Goal: Information Seeking & Learning: Learn about a topic

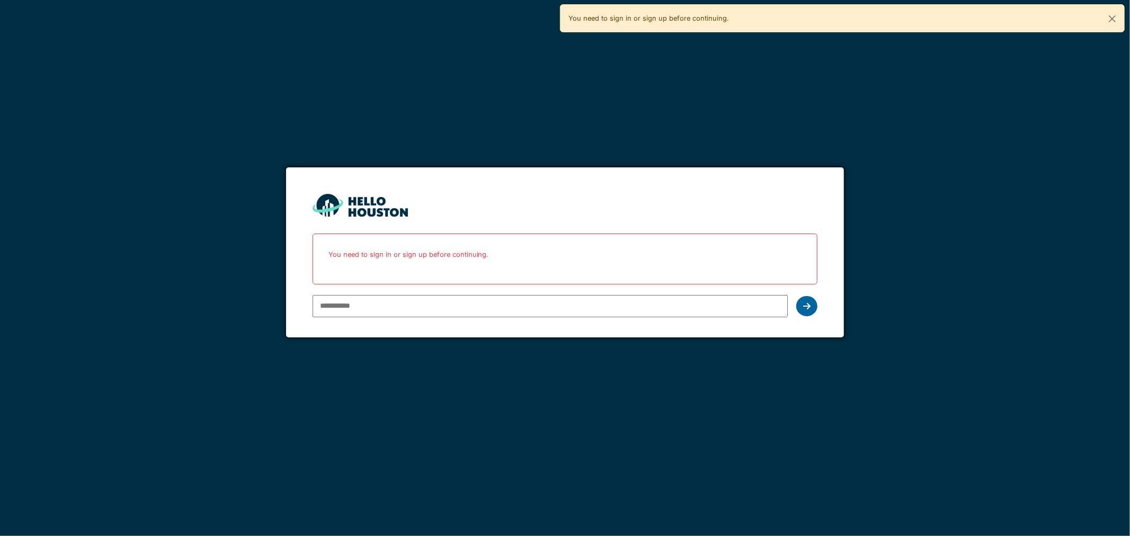
type input "**********"
click at [806, 308] on icon at bounding box center [806, 306] width 7 height 8
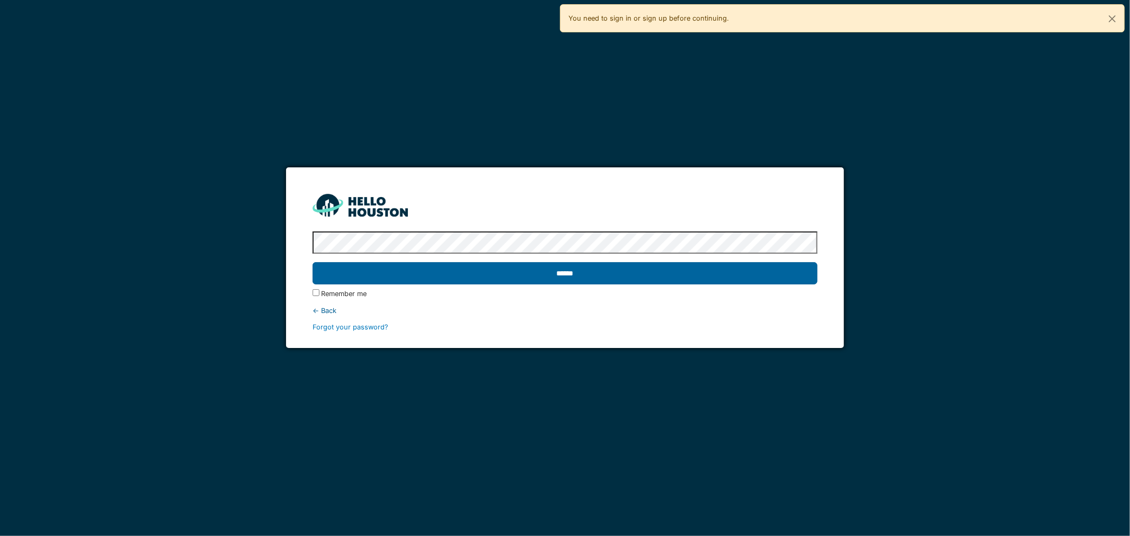
click at [628, 274] on input "******" at bounding box center [566, 273] width 506 height 22
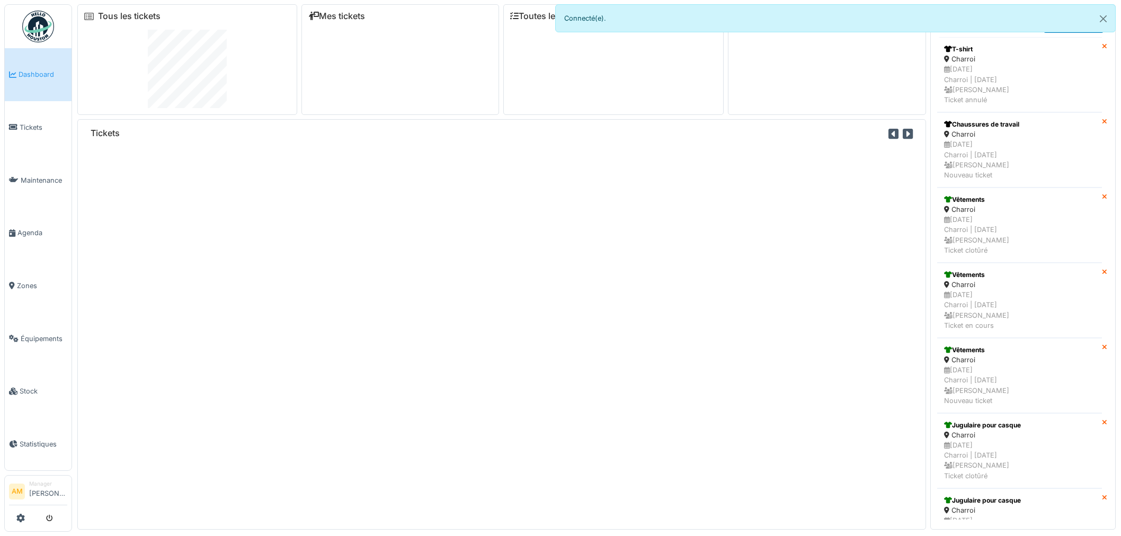
click at [44, 334] on span "Équipements" at bounding box center [44, 339] width 47 height 10
click at [46, 334] on span "Équipements" at bounding box center [44, 339] width 47 height 10
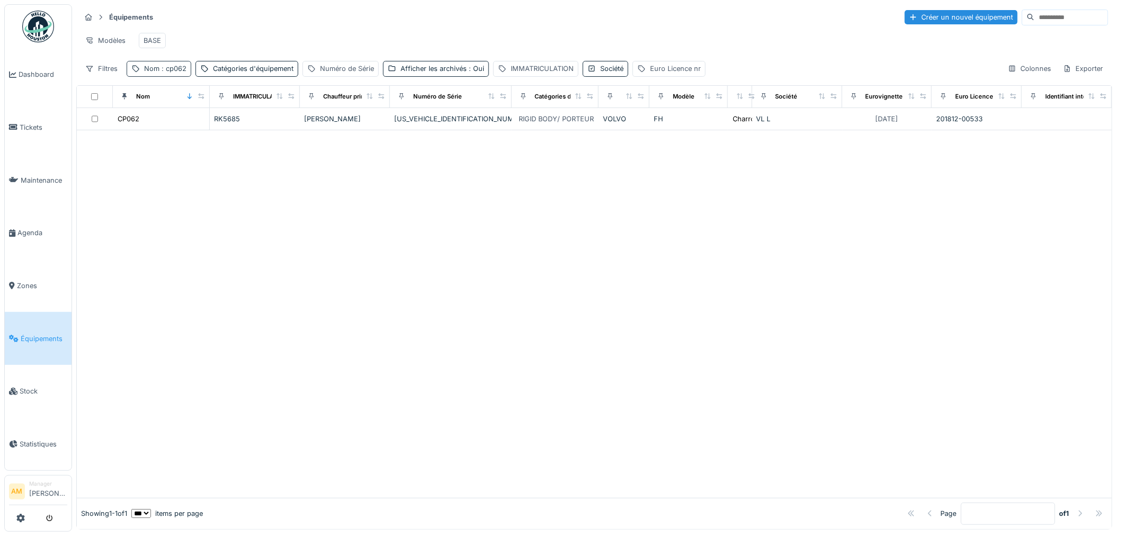
click at [170, 73] on span ": cp062" at bounding box center [173, 69] width 27 height 8
drag, startPoint x: 165, startPoint y: 128, endPoint x: 25, endPoint y: 134, distance: 140.0
click at [31, 134] on body "Dashboard Tickets Maintenance [GEOGRAPHIC_DATA] Zones Équipements Stock Statist…" at bounding box center [560, 268] width 1121 height 536
type input "*****"
click at [470, 207] on div at bounding box center [594, 314] width 1035 height 368
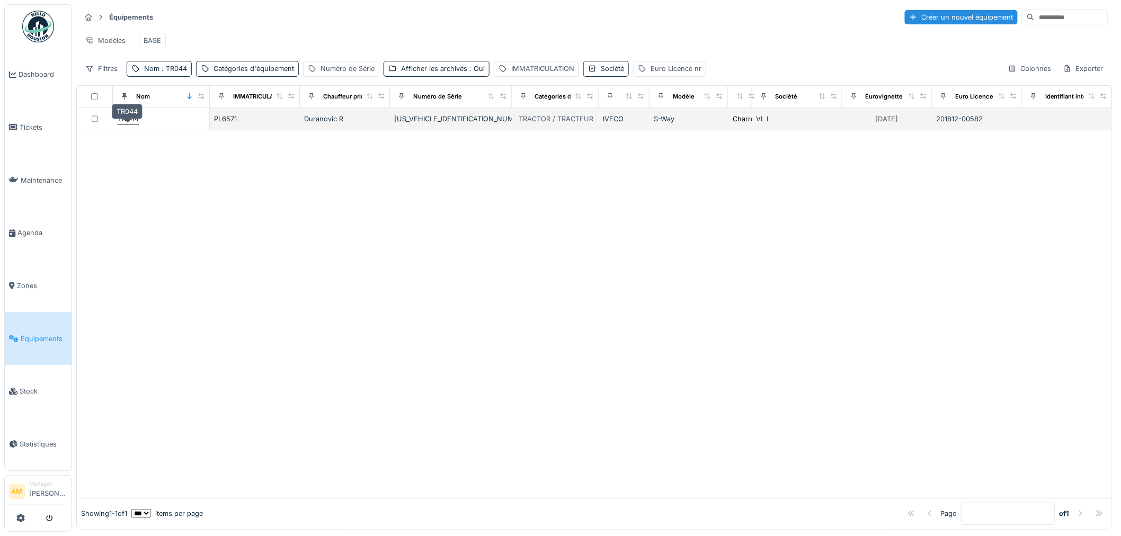
click at [127, 124] on div "TR044" at bounding box center [128, 119] width 21 height 10
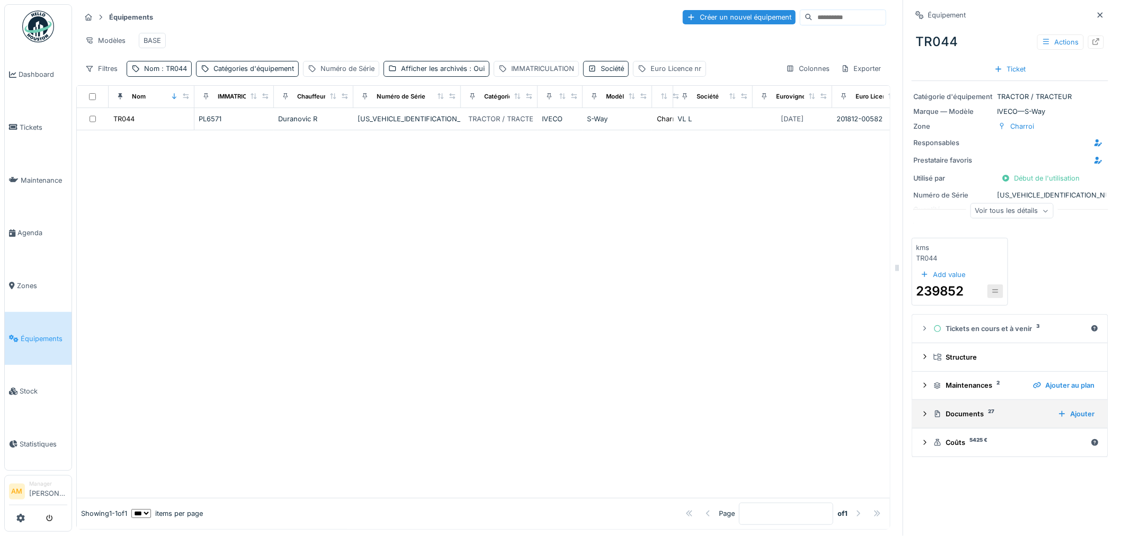
click at [921, 418] on icon at bounding box center [925, 414] width 8 height 7
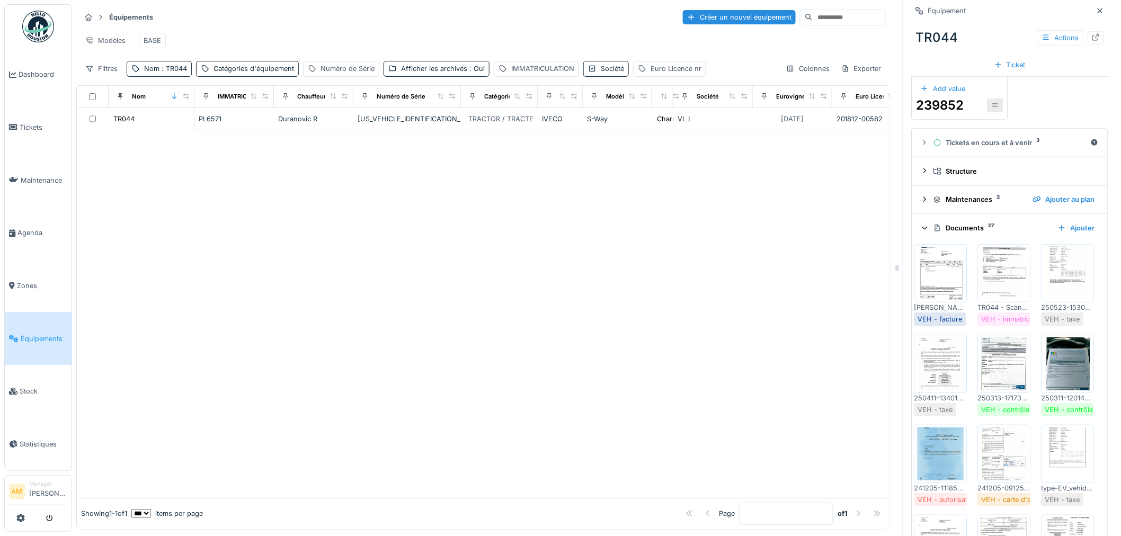
scroll to position [412, 0]
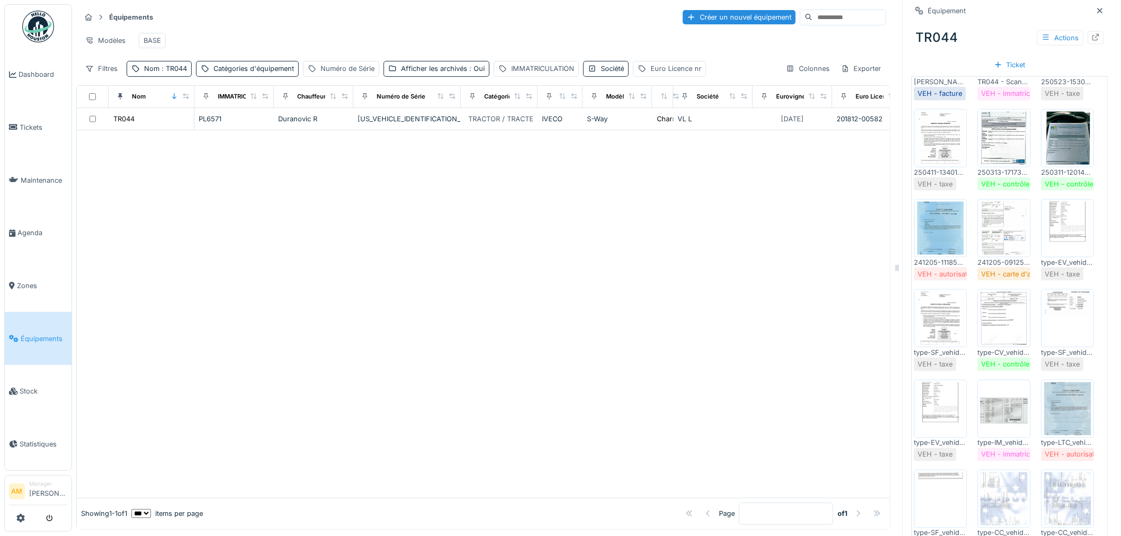
click at [582, 365] on div at bounding box center [483, 314] width 813 height 368
click at [464, 264] on div at bounding box center [483, 314] width 813 height 368
click at [157, 200] on div at bounding box center [483, 314] width 813 height 368
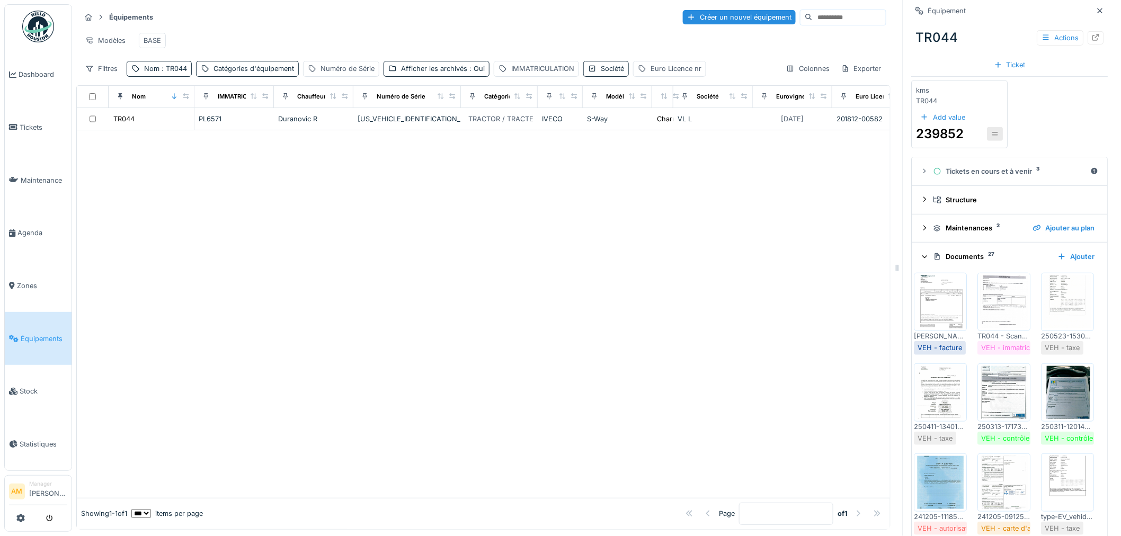
scroll to position [176, 0]
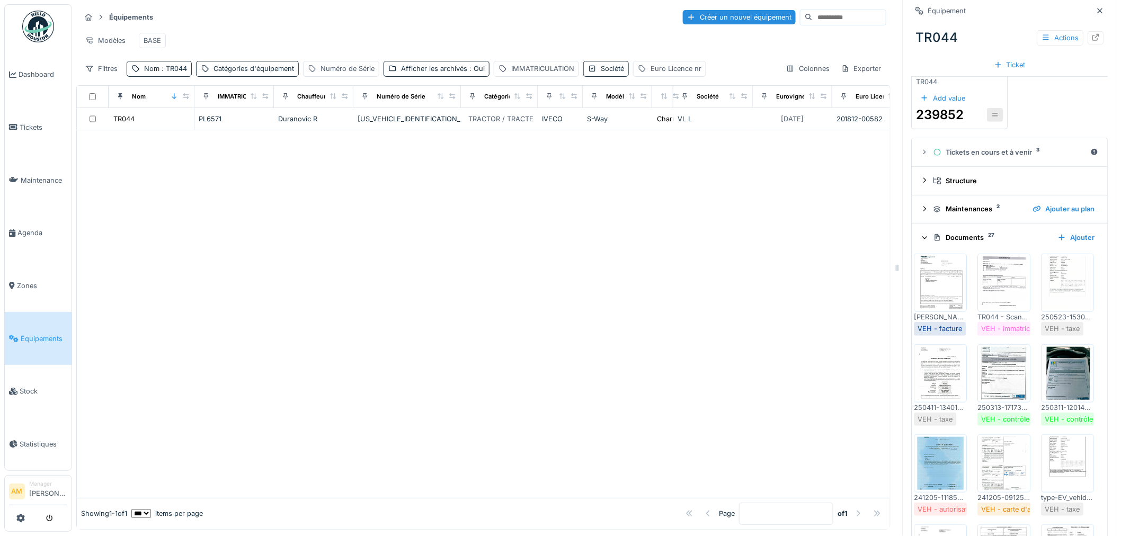
click at [929, 281] on img at bounding box center [941, 282] width 48 height 53
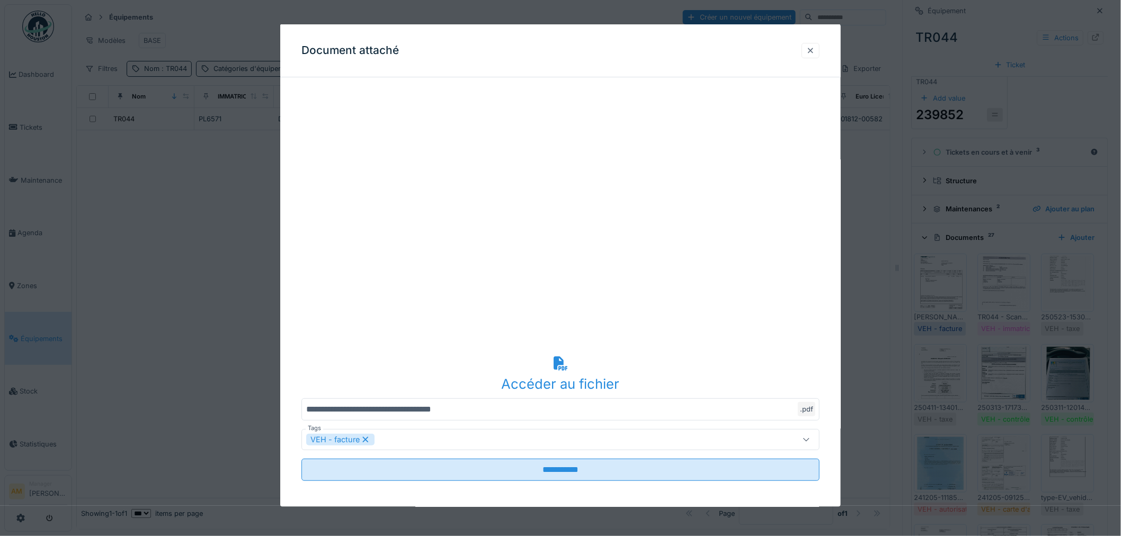
click at [812, 50] on div at bounding box center [811, 50] width 8 height 10
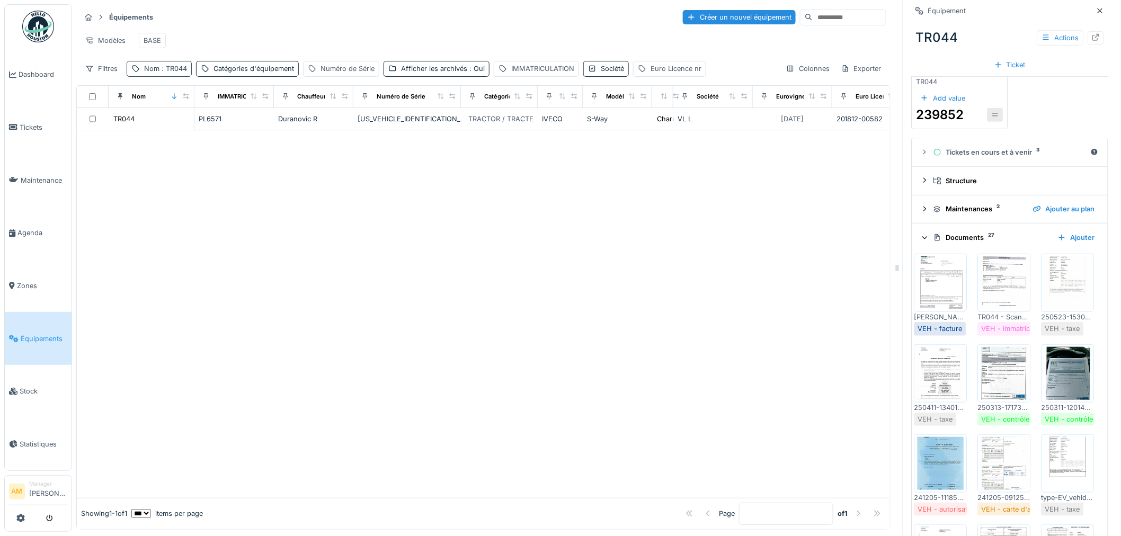
click at [159, 70] on div "Nom : TR044" at bounding box center [165, 69] width 43 height 10
drag, startPoint x: 174, startPoint y: 123, endPoint x: 0, endPoint y: 135, distance: 174.2
click at [0, 138] on body "Dashboard Tickets Maintenance [GEOGRAPHIC_DATA] Zones Équipements Stock Statist…" at bounding box center [560, 268] width 1121 height 536
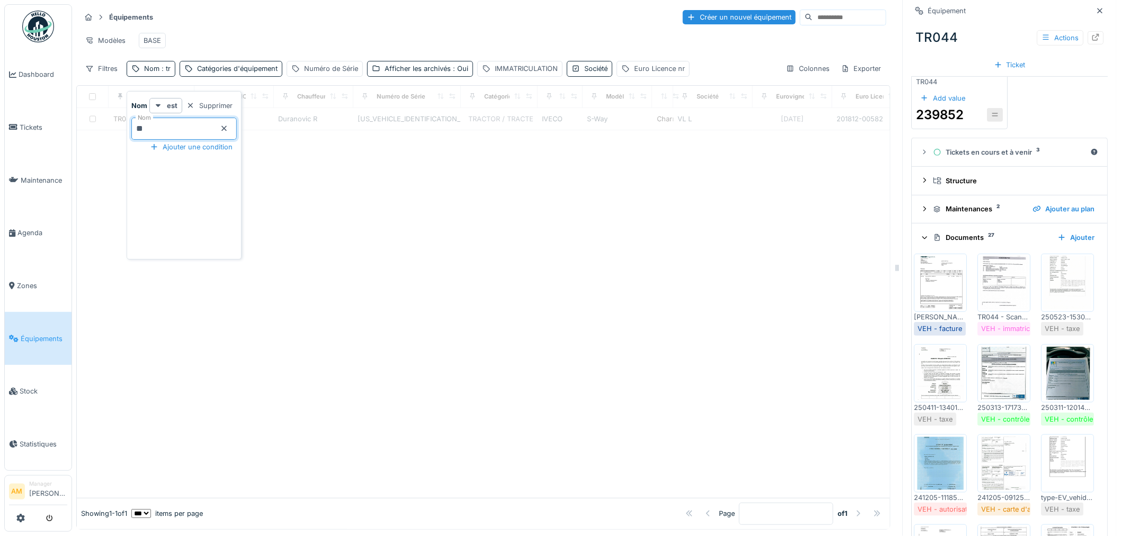
type input "*"
type input "*****"
click at [438, 224] on div at bounding box center [483, 314] width 813 height 368
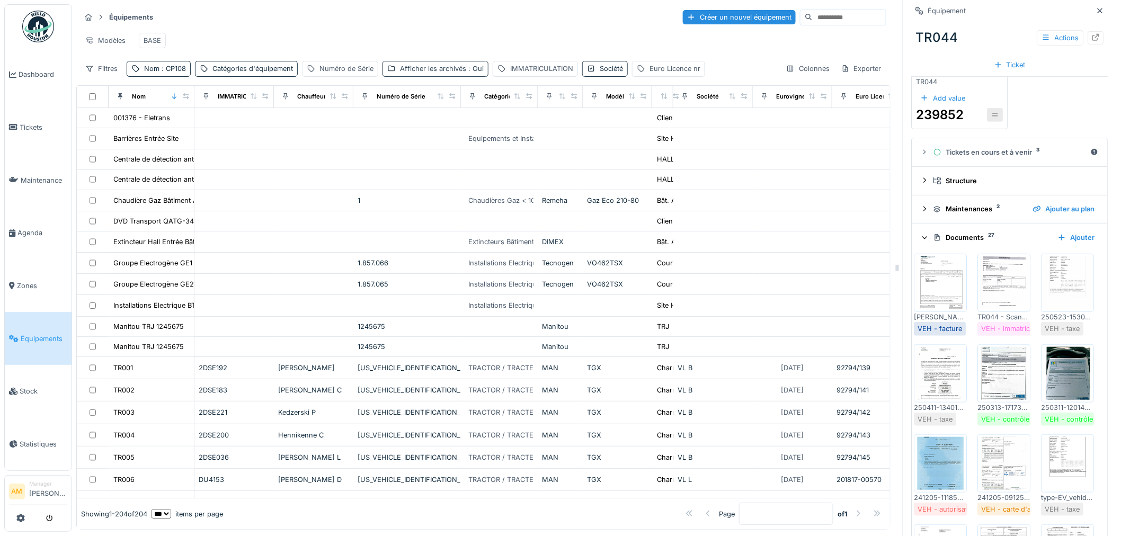
drag, startPoint x: 463, startPoint y: 70, endPoint x: 402, endPoint y: 73, distance: 61.0
click at [463, 70] on div "Afficher les archivés : Oui" at bounding box center [442, 69] width 84 height 10
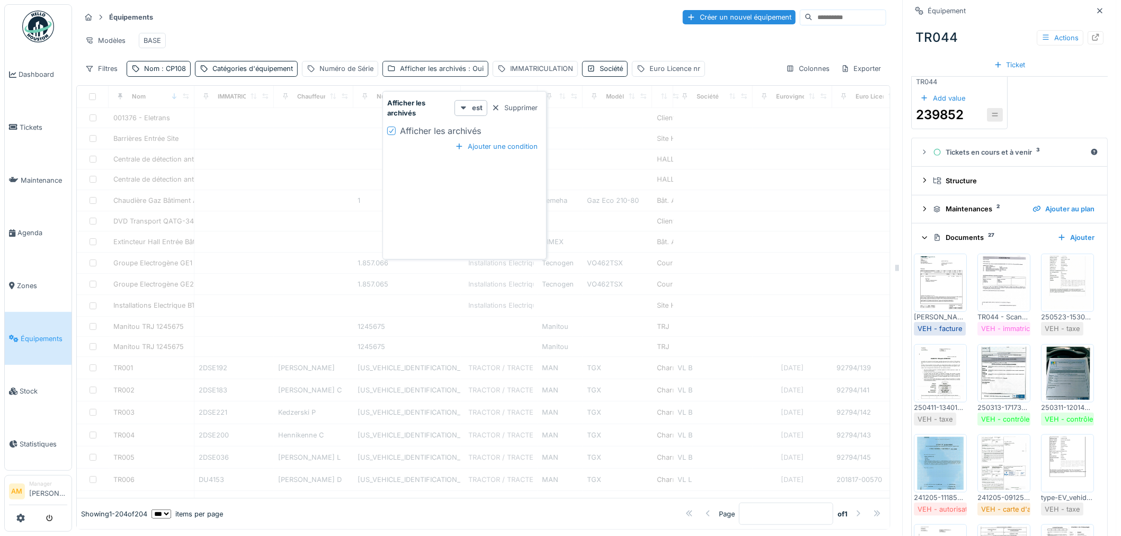
click at [402, 73] on div "Afficher les archivés : Oui" at bounding box center [442, 69] width 84 height 10
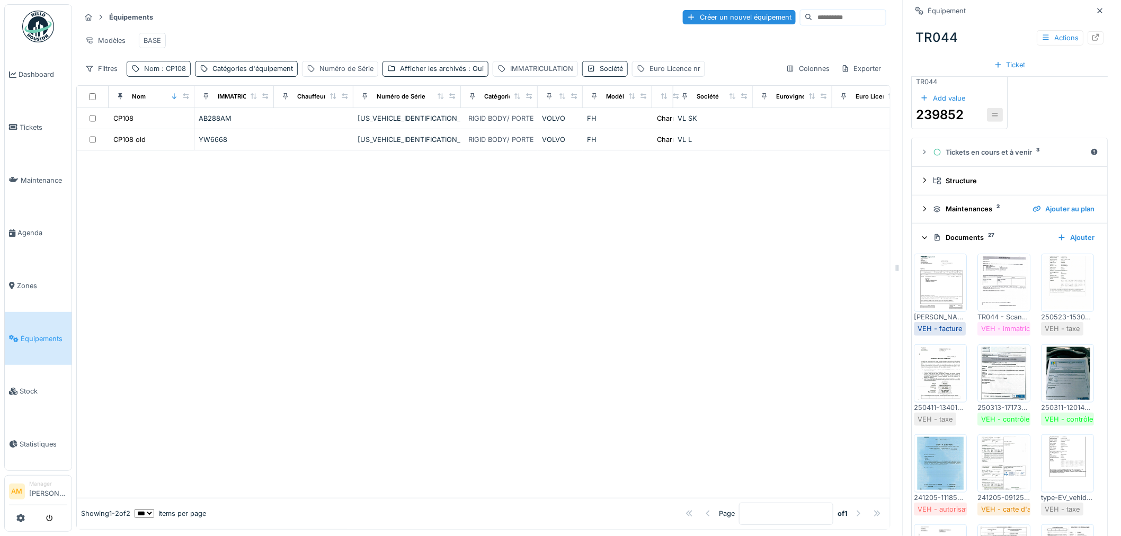
drag, startPoint x: 181, startPoint y: 70, endPoint x: 181, endPoint y: 64, distance: 6.4
click at [181, 65] on span ": CP108" at bounding box center [173, 69] width 26 height 8
click at [182, 120] on input "*****" at bounding box center [183, 129] width 105 height 22
type input "*****"
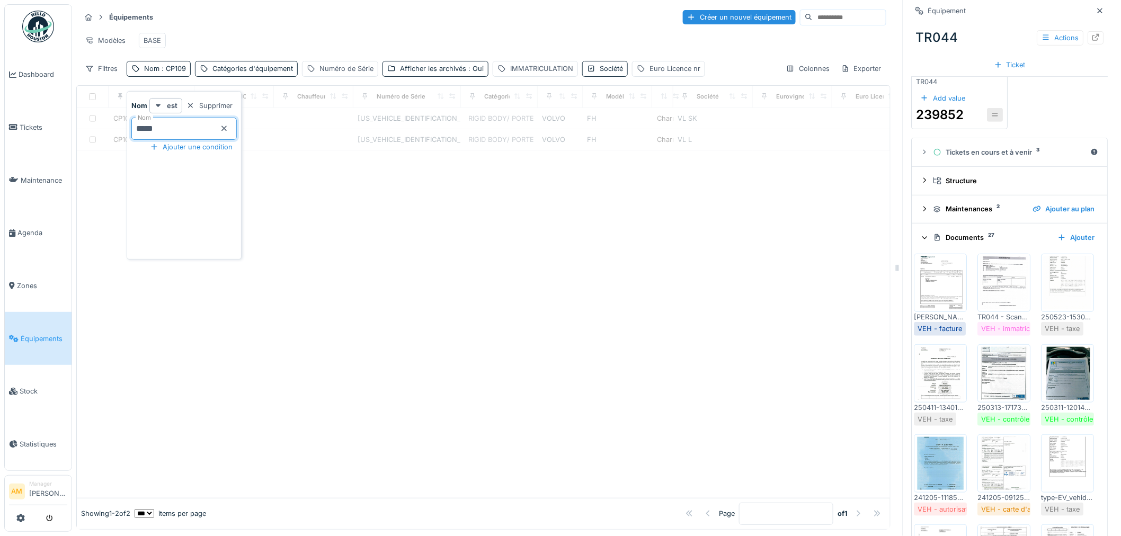
click at [176, 121] on input "*****" at bounding box center [183, 129] width 105 height 22
click at [387, 260] on div at bounding box center [483, 324] width 813 height 348
click at [426, 67] on div "Afficher les archivés : Oui" at bounding box center [442, 69] width 84 height 10
click at [389, 128] on icon at bounding box center [391, 130] width 6 height 5
drag, startPoint x: 265, startPoint y: 215, endPoint x: 267, endPoint y: 206, distance: 9.6
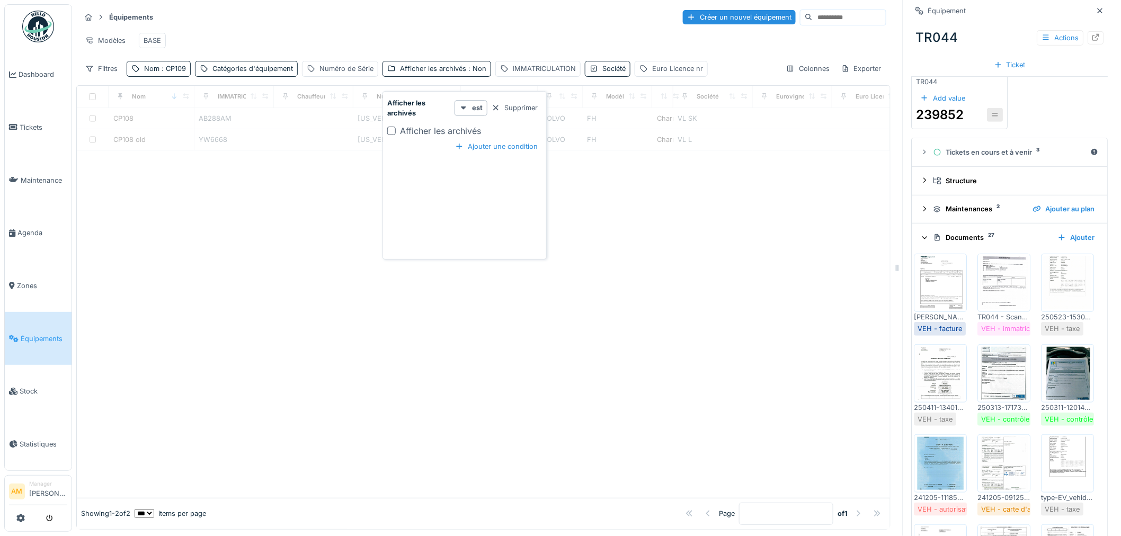
click at [267, 209] on div at bounding box center [483, 324] width 813 height 348
click at [371, 8] on div "Équipements Créer un nouvel équipement" at bounding box center [484, 16] width 806 height 17
drag, startPoint x: 387, startPoint y: 36, endPoint x: 484, endPoint y: 144, distance: 145.2
click at [686, 290] on div at bounding box center [483, 324] width 813 height 348
click at [394, 272] on div at bounding box center [483, 324] width 813 height 348
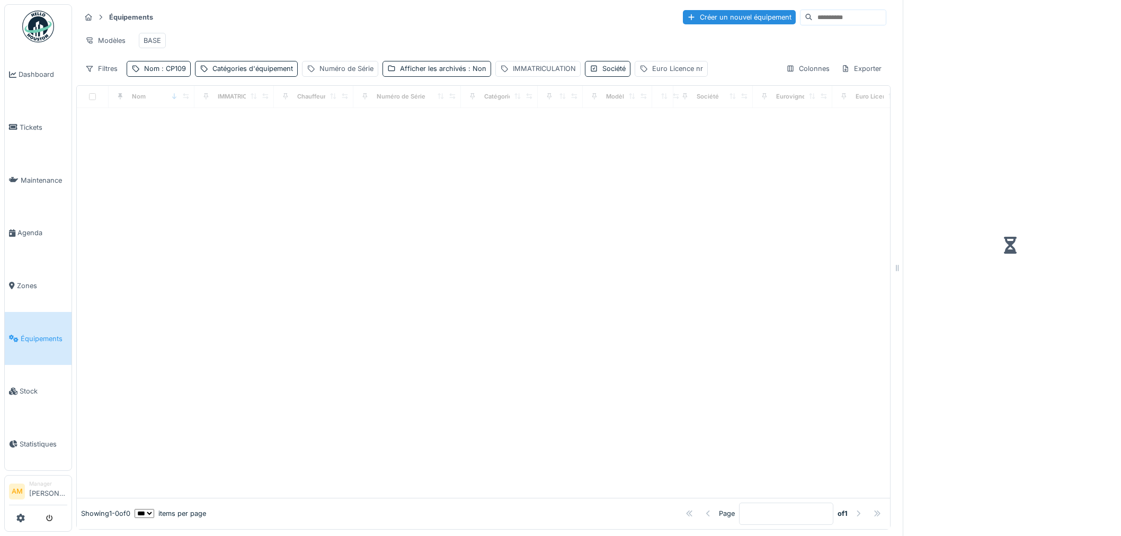
scroll to position [8, 0]
drag, startPoint x: 176, startPoint y: 167, endPoint x: 146, endPoint y: 13, distance: 157.0
click at [170, 142] on div at bounding box center [483, 303] width 813 height 390
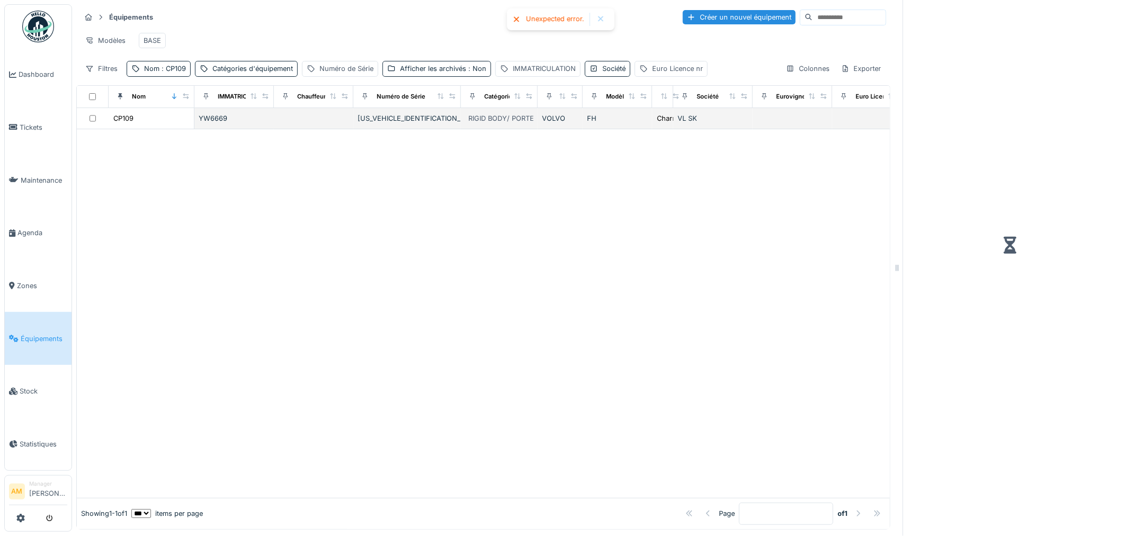
drag, startPoint x: 234, startPoint y: 115, endPoint x: 221, endPoint y: 115, distance: 12.7
click at [234, 115] on div "YW6669" at bounding box center [234, 118] width 71 height 10
